Goal: Task Accomplishment & Management: Use online tool/utility

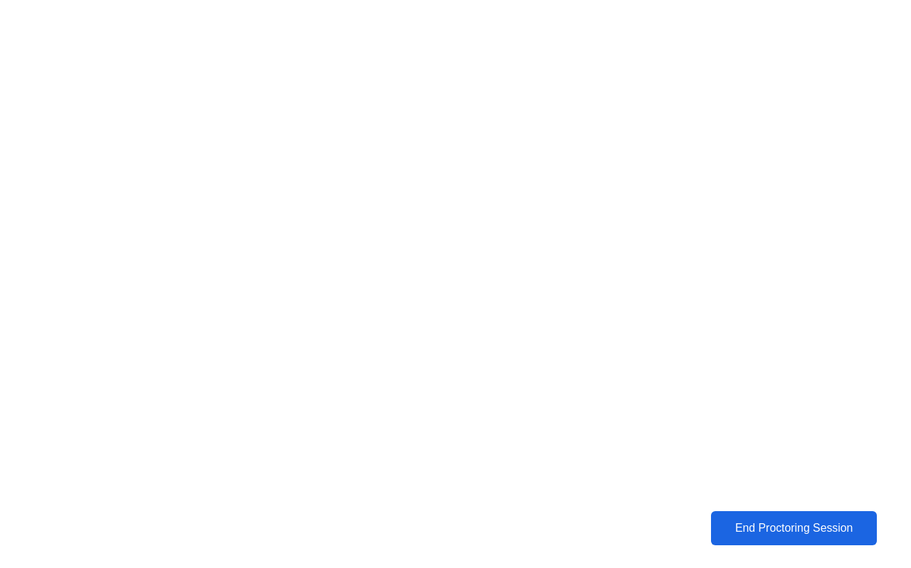
click at [839, 529] on div "End Proctoring Session" at bounding box center [793, 528] width 157 height 13
